Goal: Task Accomplishment & Management: Complete application form

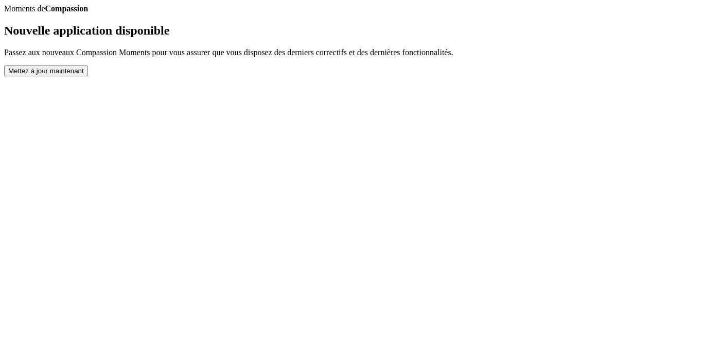
drag, startPoint x: 0, startPoint y: 0, endPoint x: 324, endPoint y: 320, distance: 455.9
click at [88, 76] on button "Mettez à jour maintenant" at bounding box center [46, 70] width 84 height 11
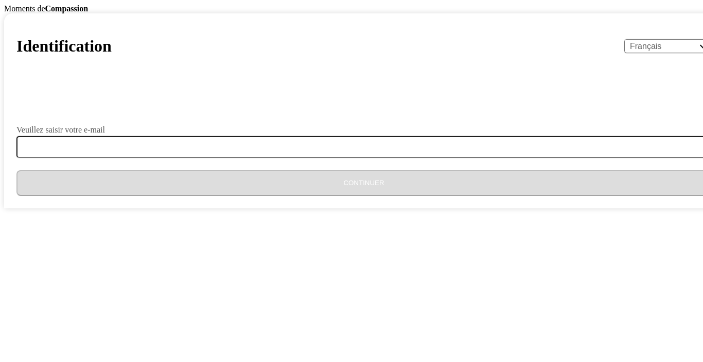
select select "fr"
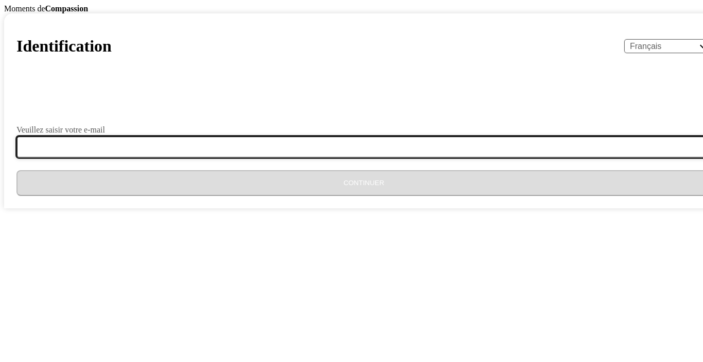
click at [315, 158] on input "Veuillez saisir votre e-mail" at bounding box center [370, 147] width 708 height 22
type input "[EMAIL_ADDRESS][DOMAIN_NAME]"
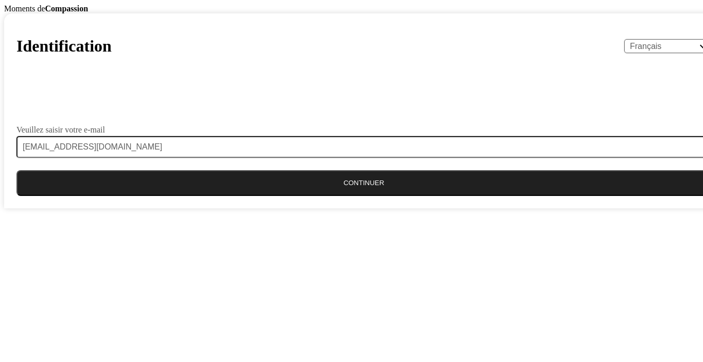
click at [330, 196] on button "Continuer" at bounding box center [363, 183] width 695 height 26
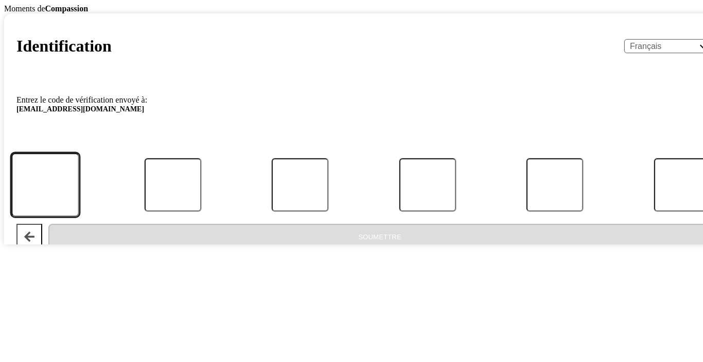
click at [79, 217] on input "Code" at bounding box center [45, 185] width 68 height 64
paste input "376923"
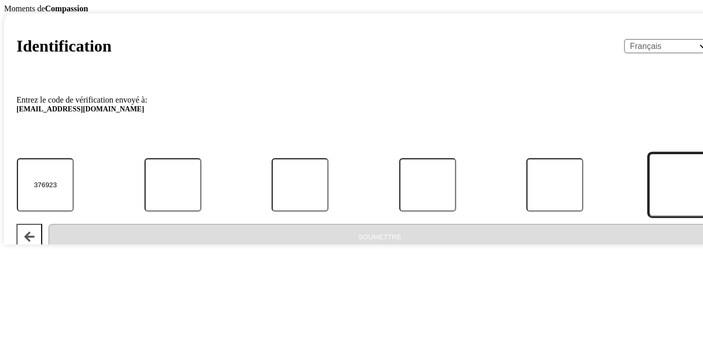
type input "3"
type input "7"
type input "6"
type input "9"
type input "2"
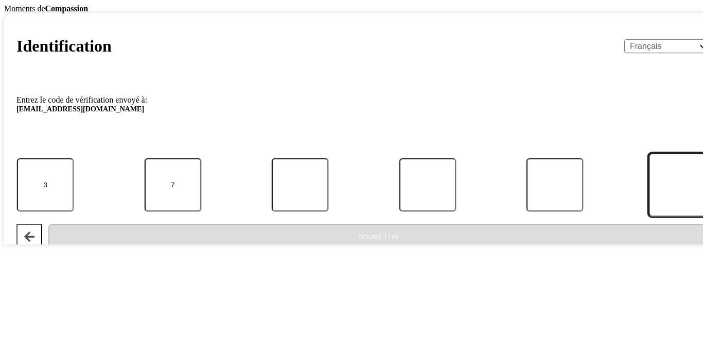
type input "3"
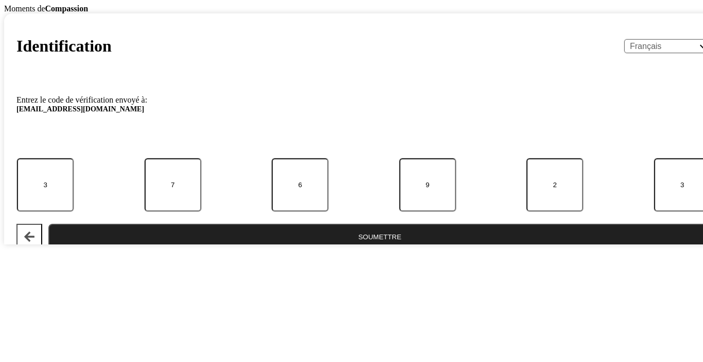
click at [306, 249] on button "Soumettre" at bounding box center [379, 236] width 663 height 26
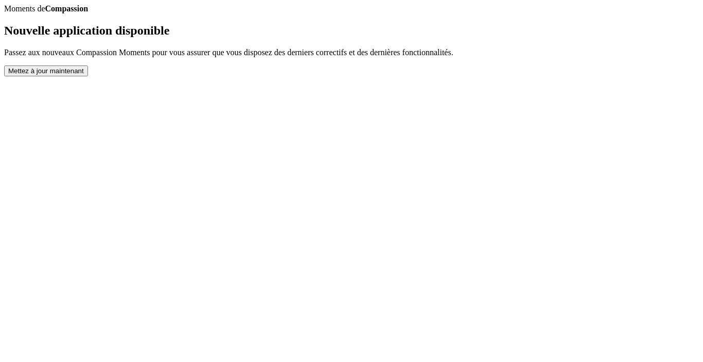
click at [88, 76] on button "Mettez à jour maintenant" at bounding box center [46, 70] width 84 height 11
